Goal: Transaction & Acquisition: Purchase product/service

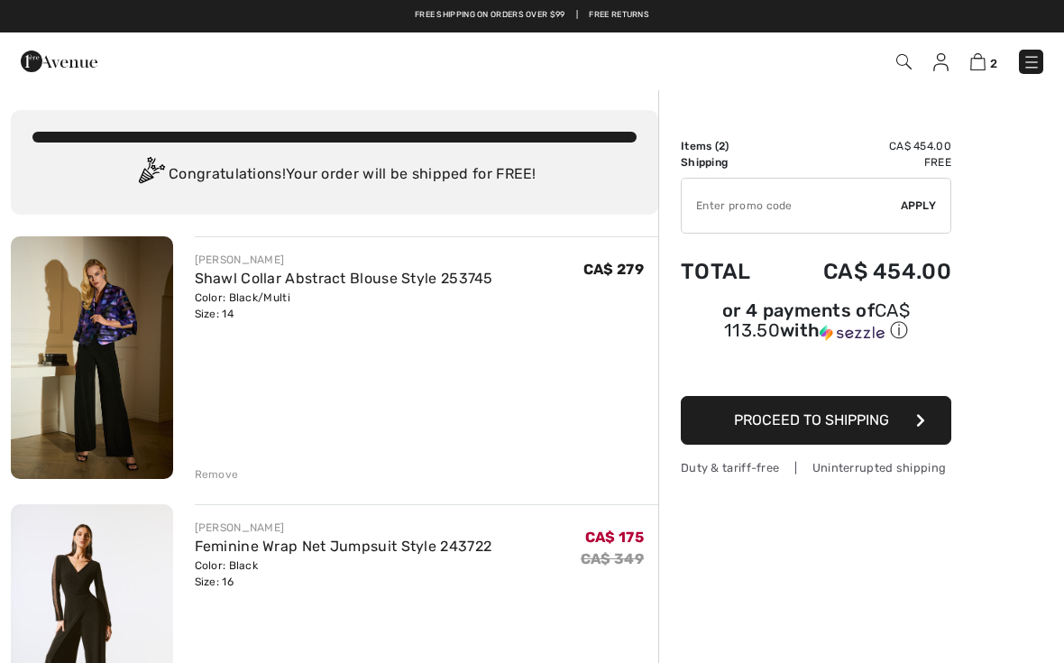
click at [910, 60] on img at bounding box center [903, 61] width 15 height 15
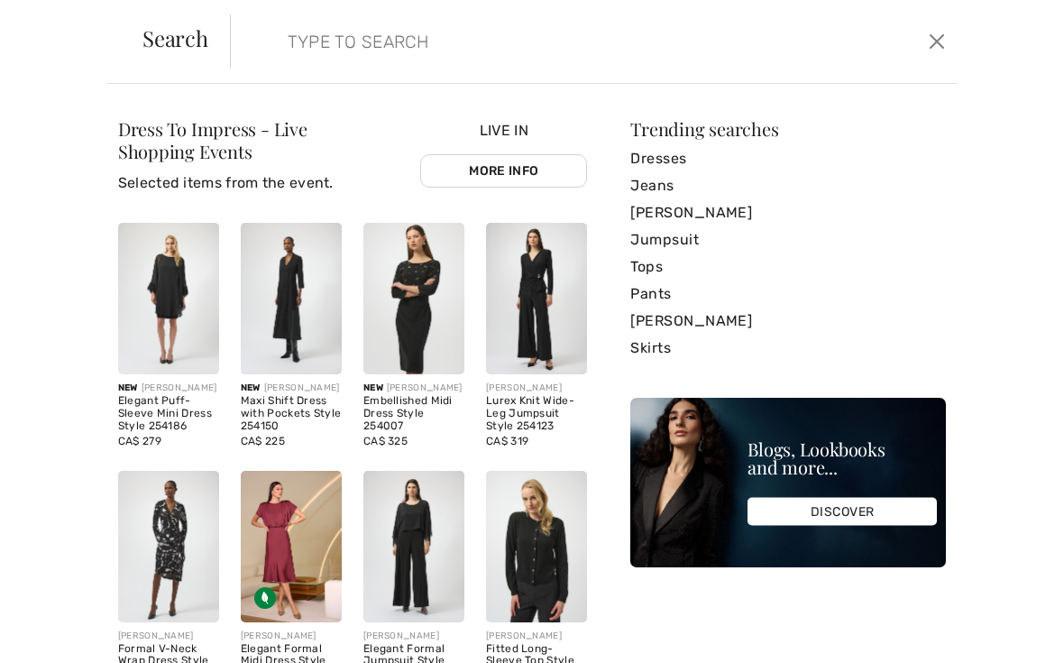
click at [688, 246] on link "Jumpsuit" at bounding box center [788, 239] width 316 height 27
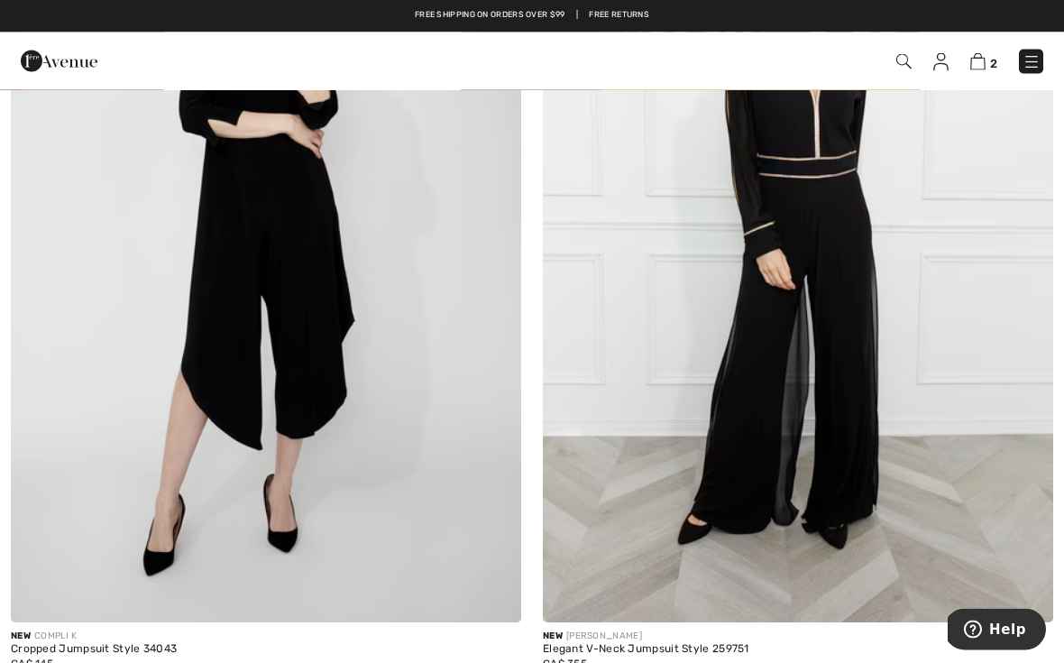
scroll to position [1354, 0]
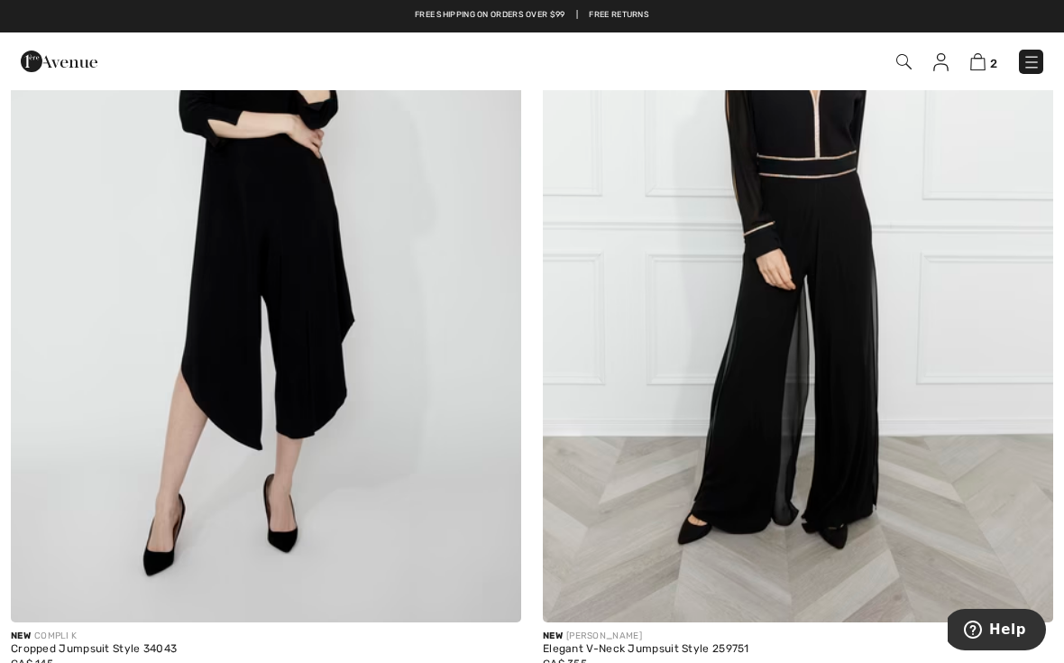
click at [911, 66] on img at bounding box center [903, 61] width 15 height 15
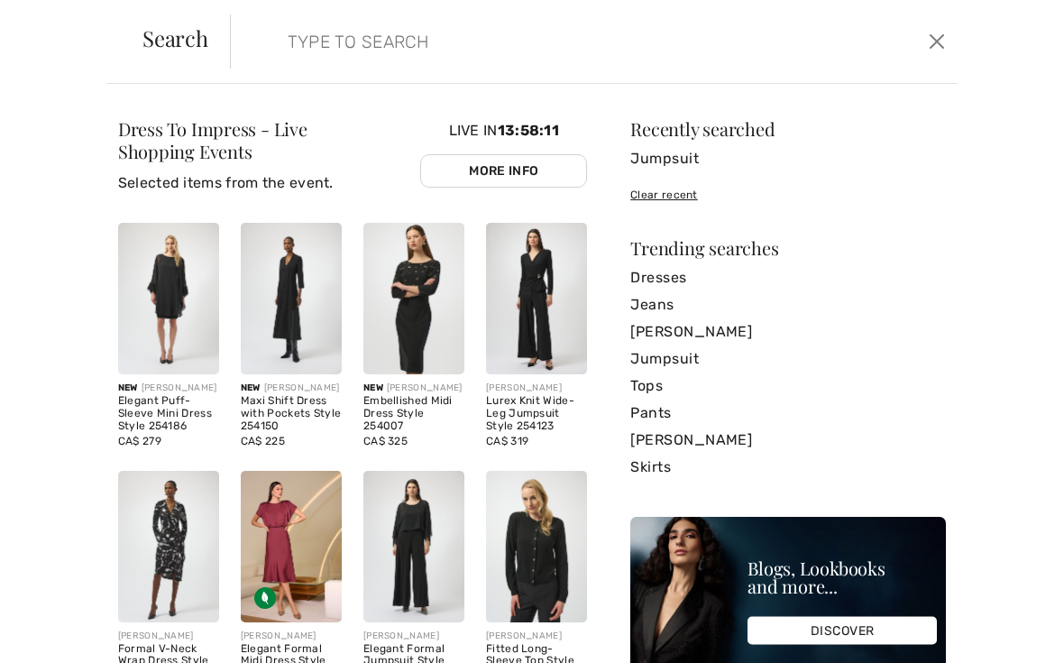
click at [387, 37] on input "search" at bounding box center [518, 41] width 488 height 54
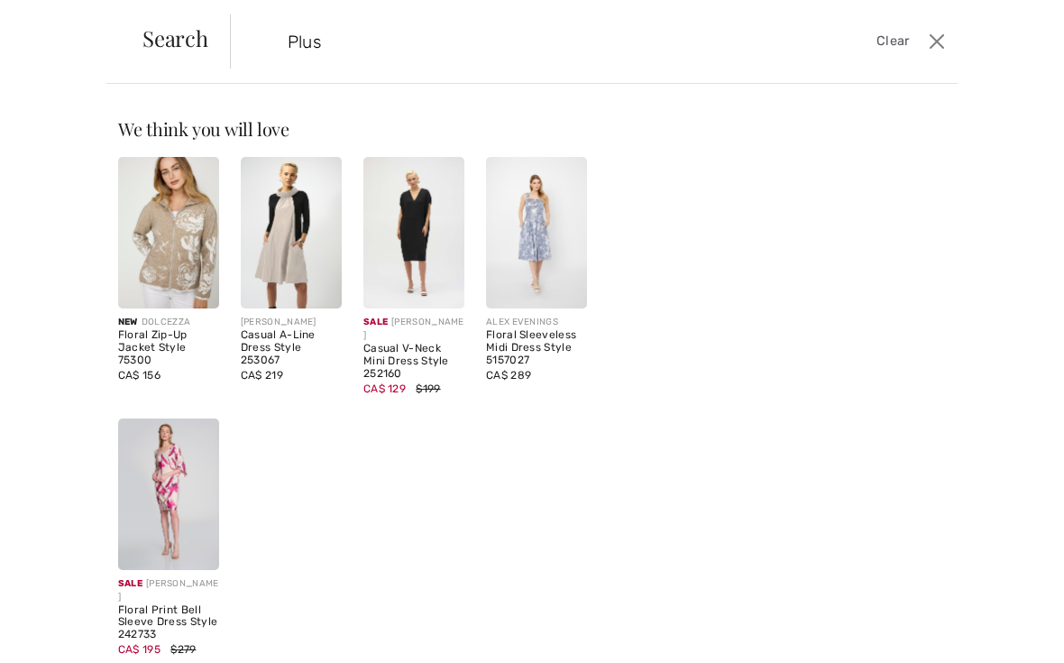
type input "Plus"
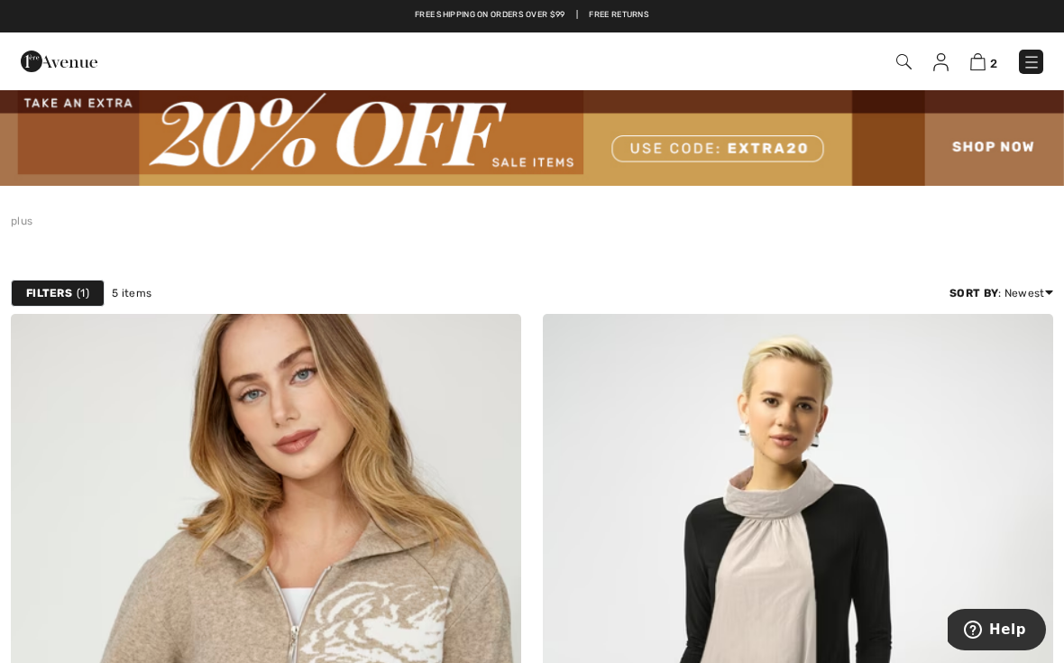
click at [999, 155] on img at bounding box center [532, 136] width 1064 height 97
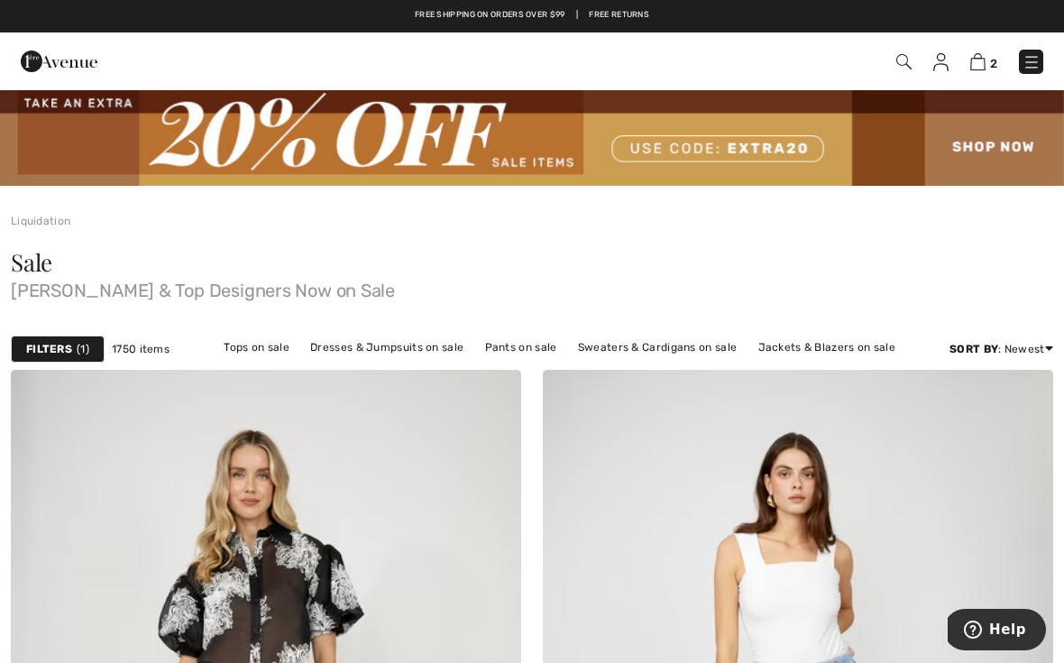
click at [841, 352] on link "Jackets & Blazers on sale" at bounding box center [827, 346] width 156 height 23
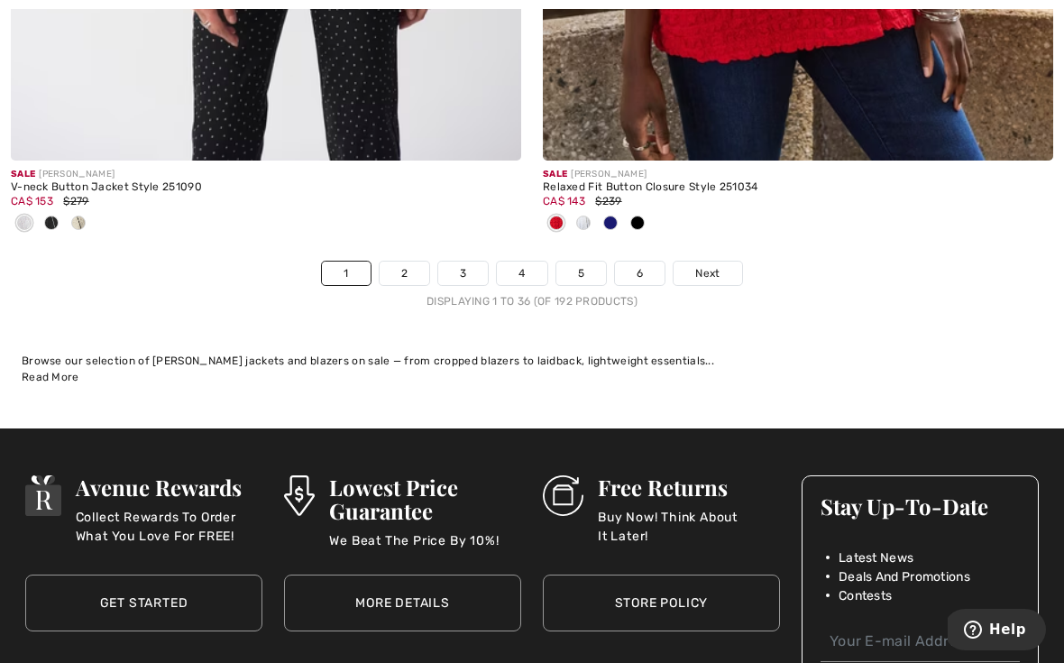
scroll to position [15902, 0]
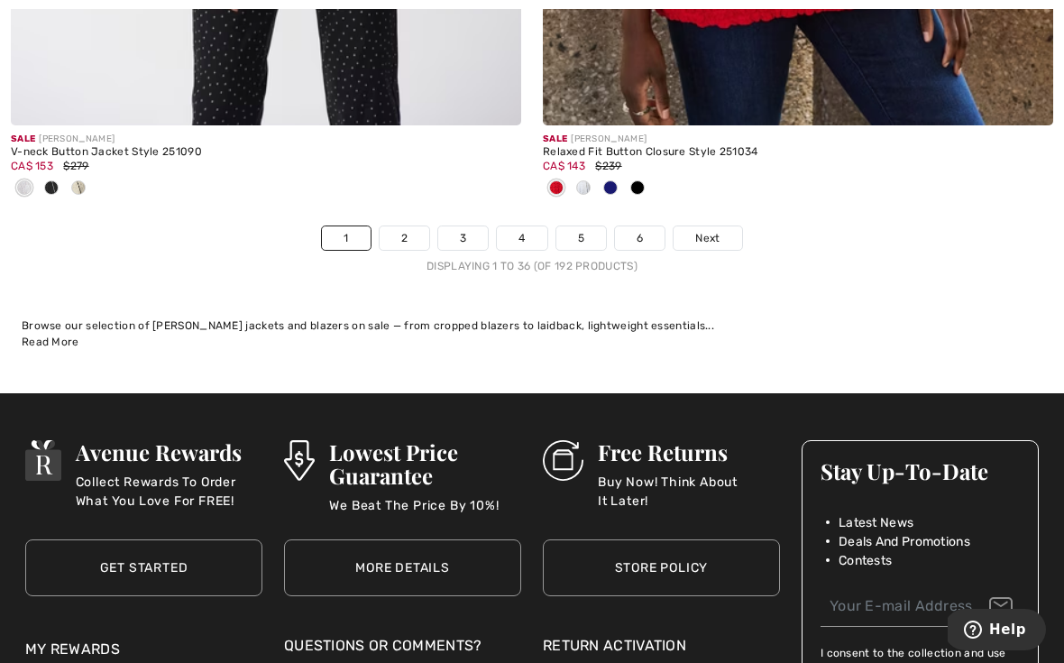
click at [718, 230] on span "Next" at bounding box center [707, 238] width 24 height 16
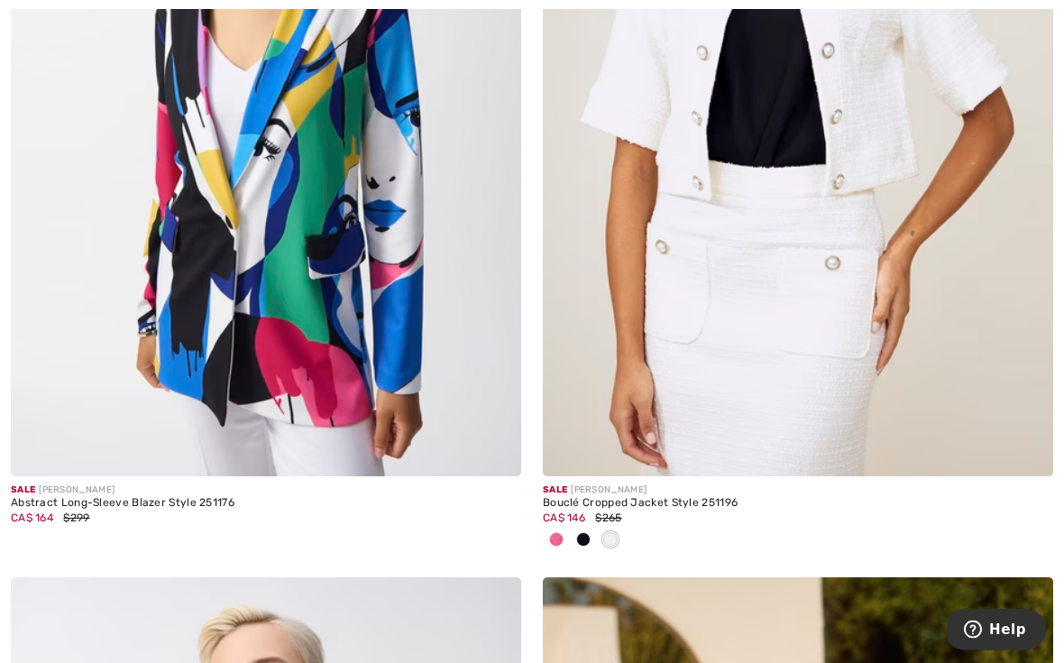
scroll to position [5968, 0]
click at [192, 500] on div "Abstract Long-Sleeve Blazer Style 251176" at bounding box center [266, 503] width 510 height 13
click at [169, 502] on div "Abstract Long-Sleeve Blazer Style 251176" at bounding box center [266, 503] width 510 height 13
click at [318, 322] on img at bounding box center [266, 93] width 510 height 765
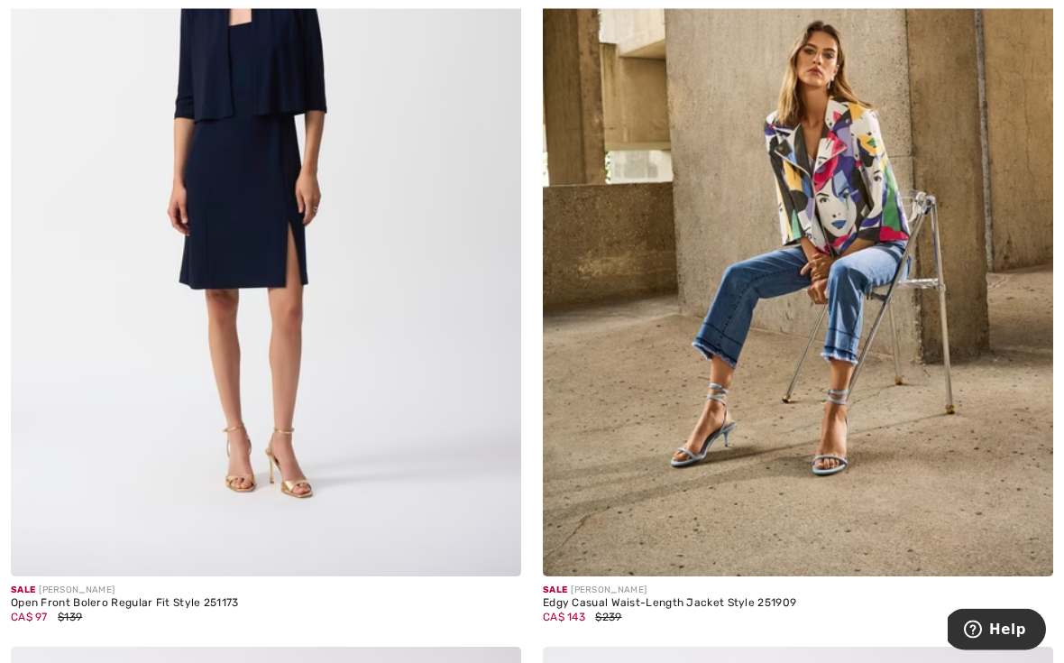
scroll to position [8437, 0]
click at [855, 225] on img at bounding box center [798, 193] width 510 height 765
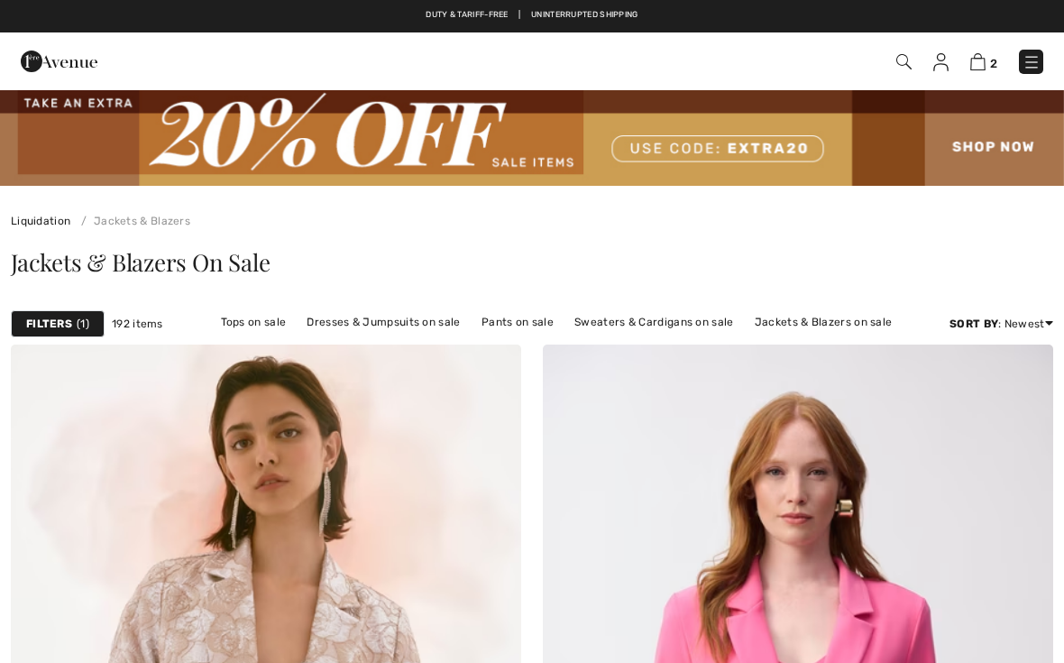
scroll to position [8470, 0]
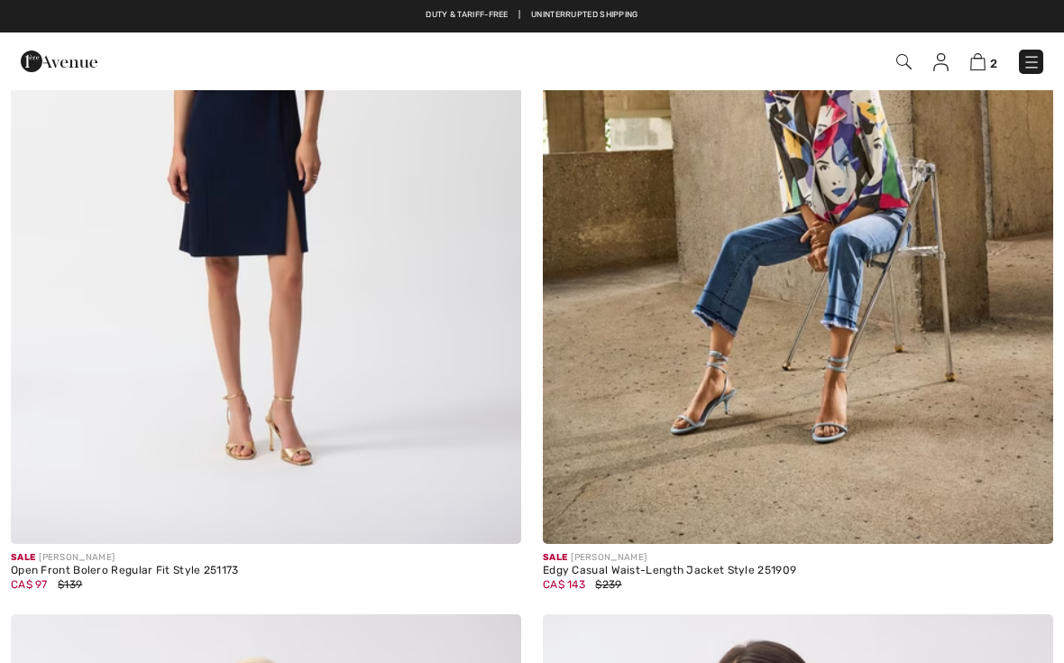
checkbox input "true"
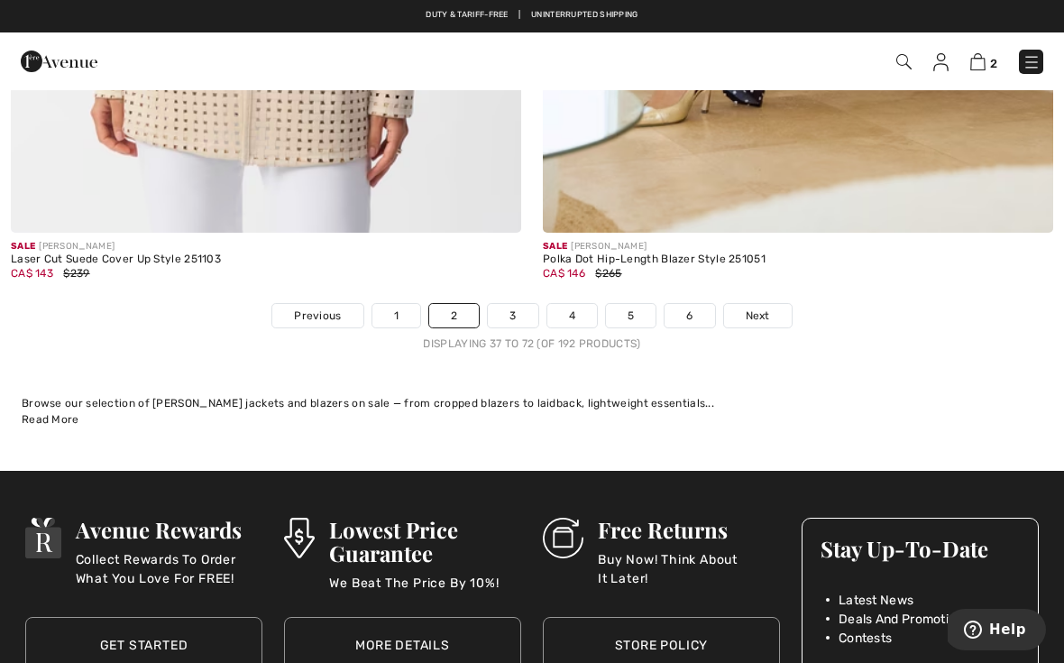
scroll to position [15698, 0]
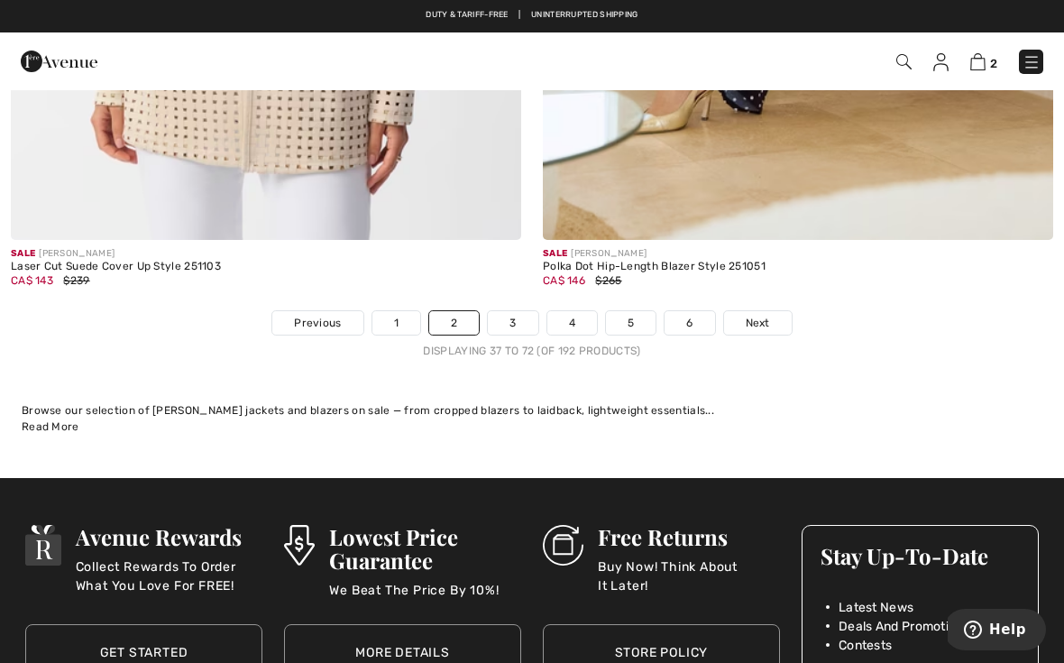
click at [522, 312] on link "3" at bounding box center [513, 322] width 50 height 23
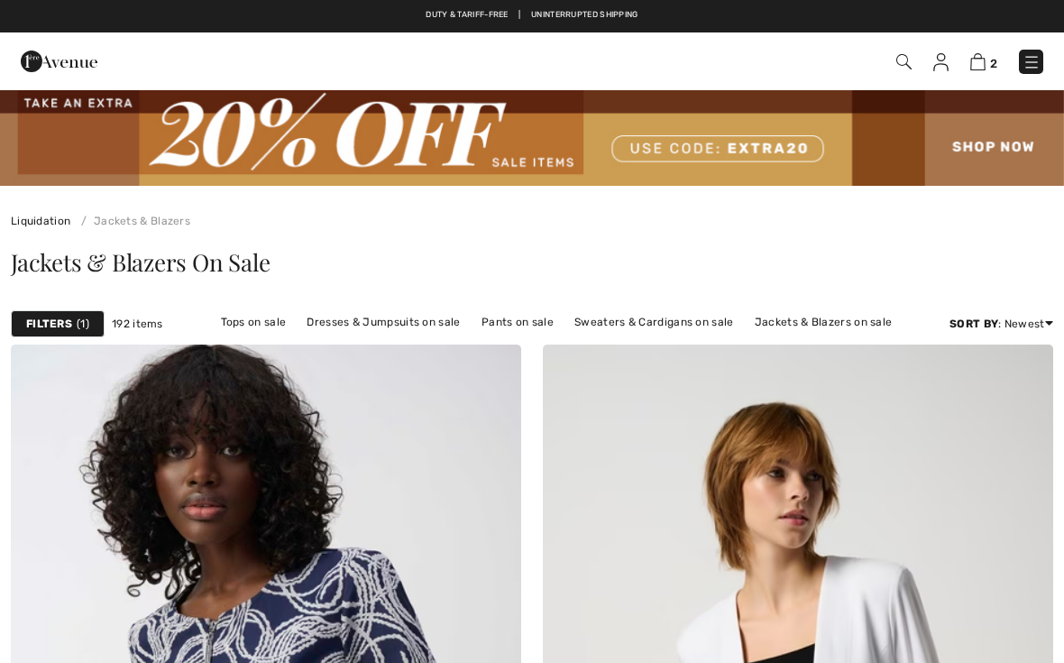
checkbox input "true"
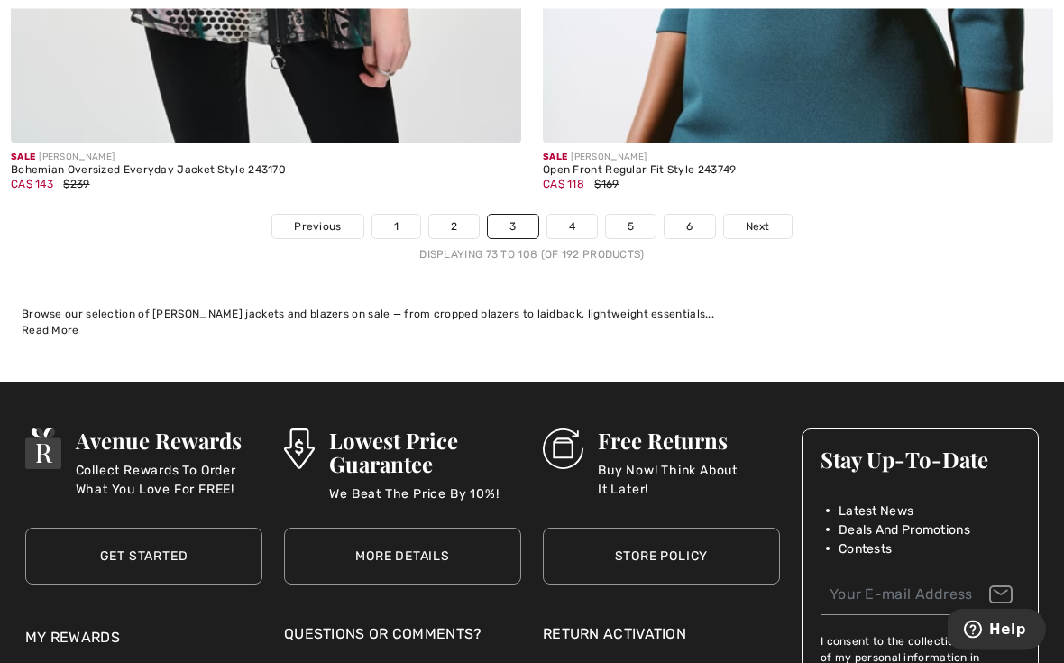
scroll to position [15675, 0]
click at [579, 216] on link "4" at bounding box center [572, 226] width 50 height 23
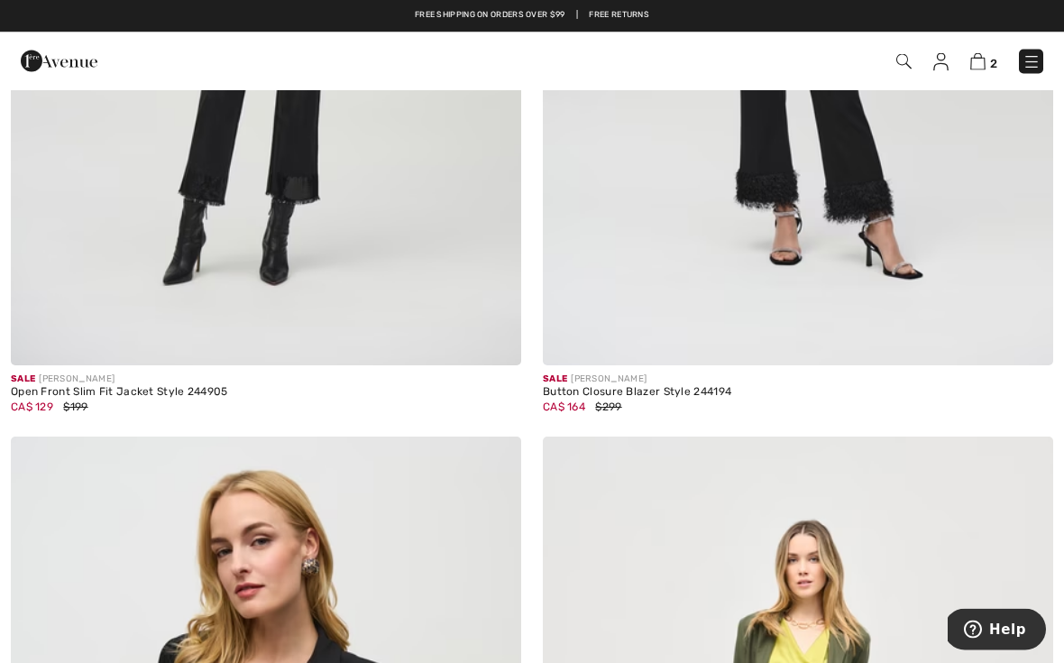
scroll to position [5964, 0]
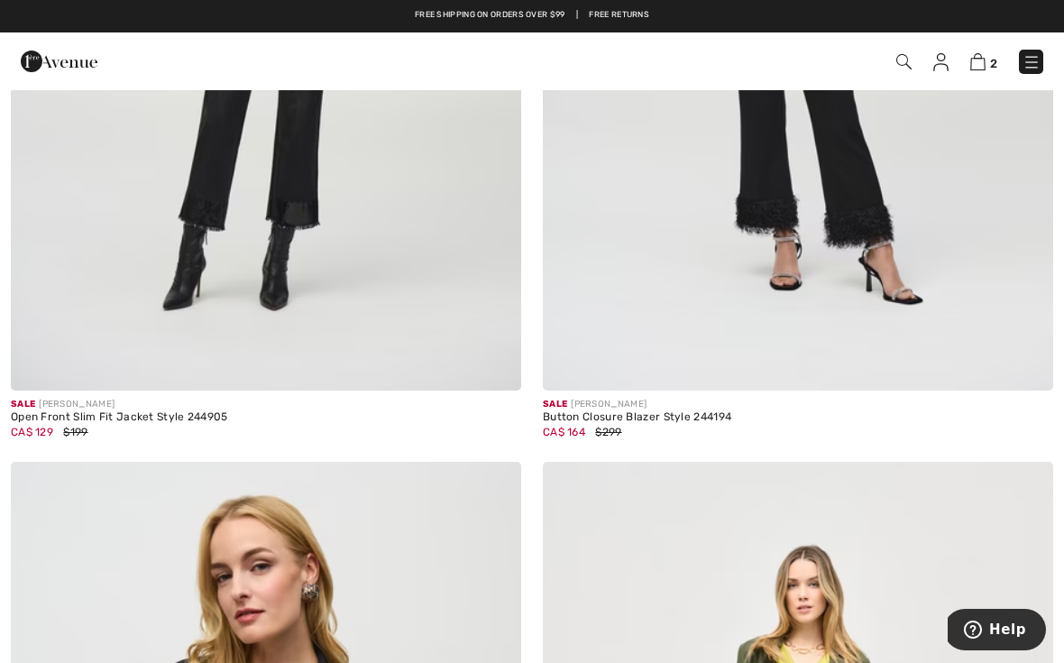
click at [669, 413] on div "Button Closure Blazer Style 244194" at bounding box center [798, 417] width 510 height 13
click at [639, 411] on div "Button Closure Blazer Style 244194" at bounding box center [798, 417] width 510 height 13
click at [842, 226] on img at bounding box center [798, 7] width 510 height 765
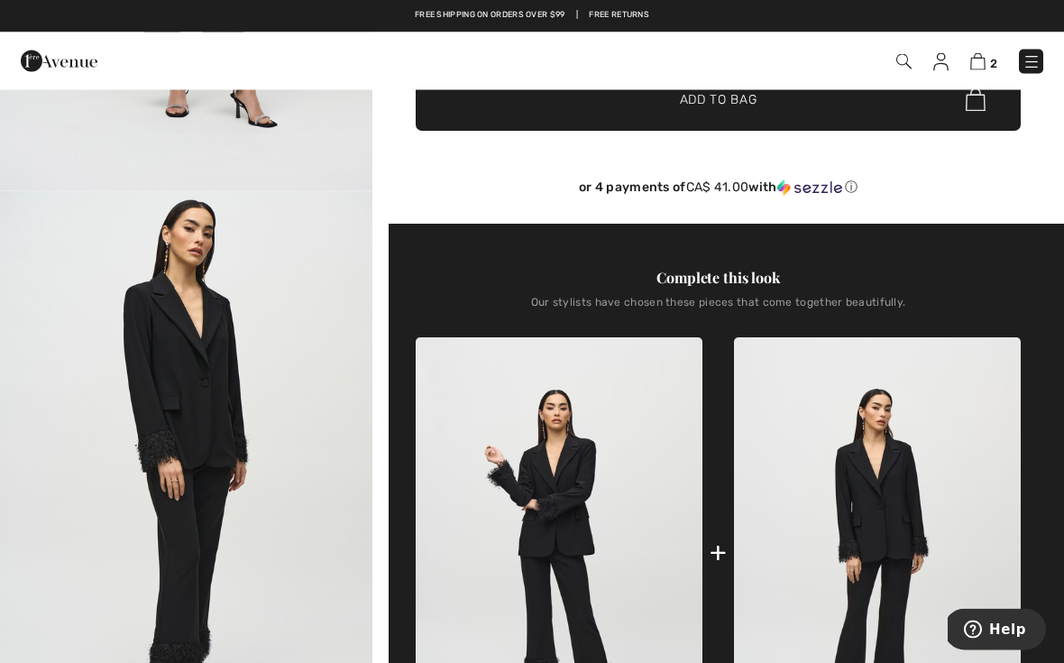
scroll to position [456, 0]
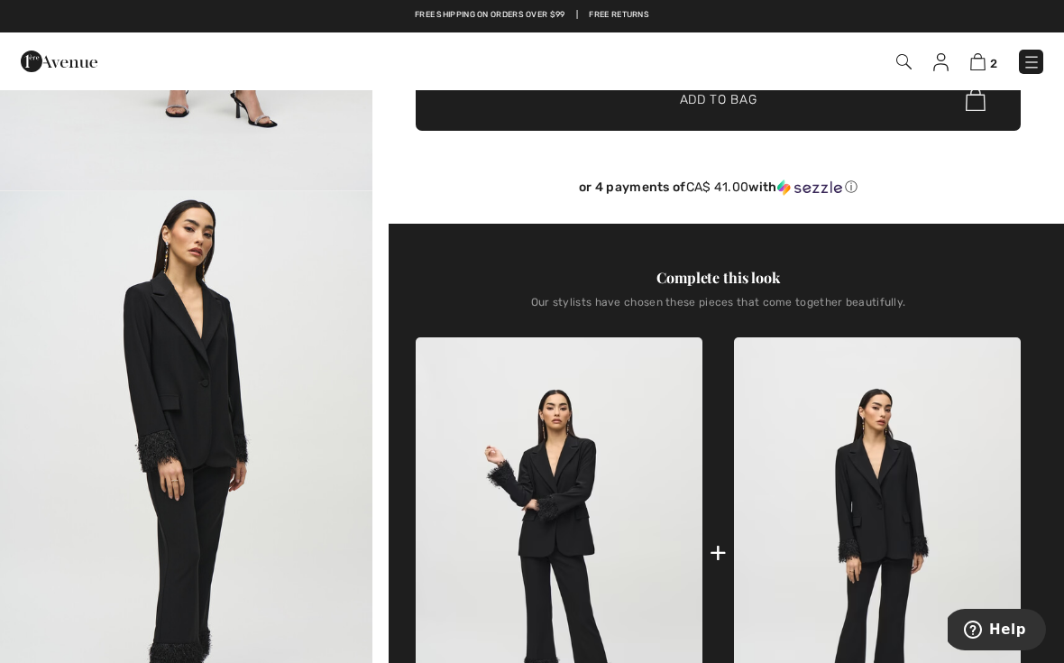
click at [903, 496] on img at bounding box center [877, 551] width 287 height 429
